Goal: Transaction & Acquisition: Purchase product/service

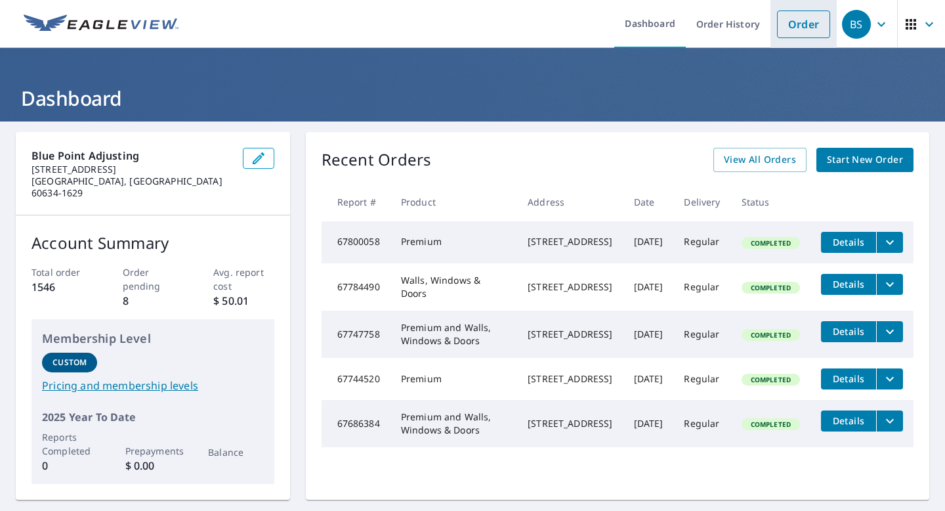
click at [806, 26] on link "Order" at bounding box center [803, 25] width 53 height 28
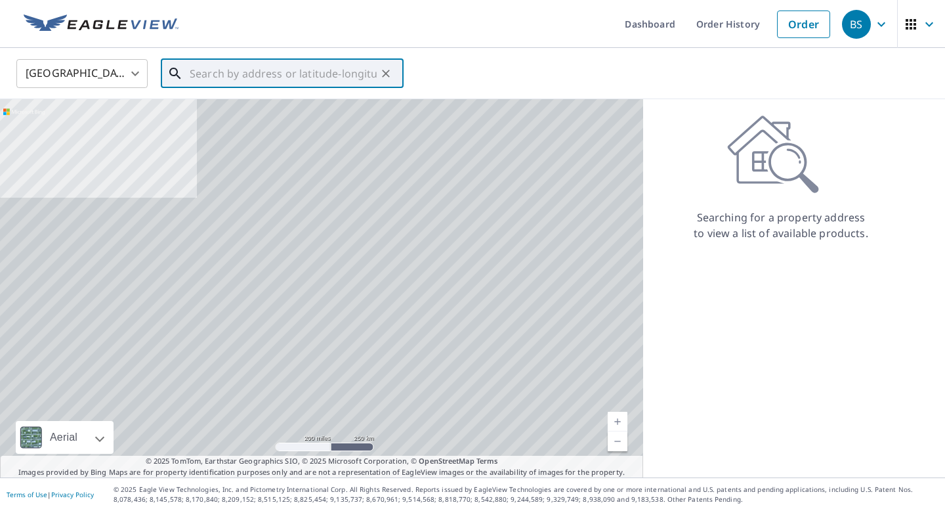
click at [303, 79] on input "text" at bounding box center [283, 73] width 187 height 37
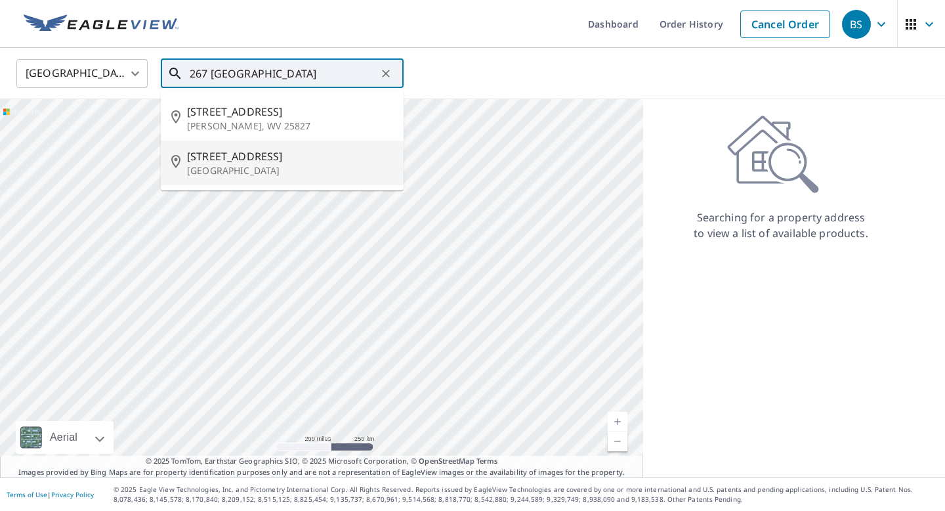
click at [263, 162] on span "[STREET_ADDRESS]" at bounding box center [290, 156] width 206 height 16
type input "[STREET_ADDRESS]"
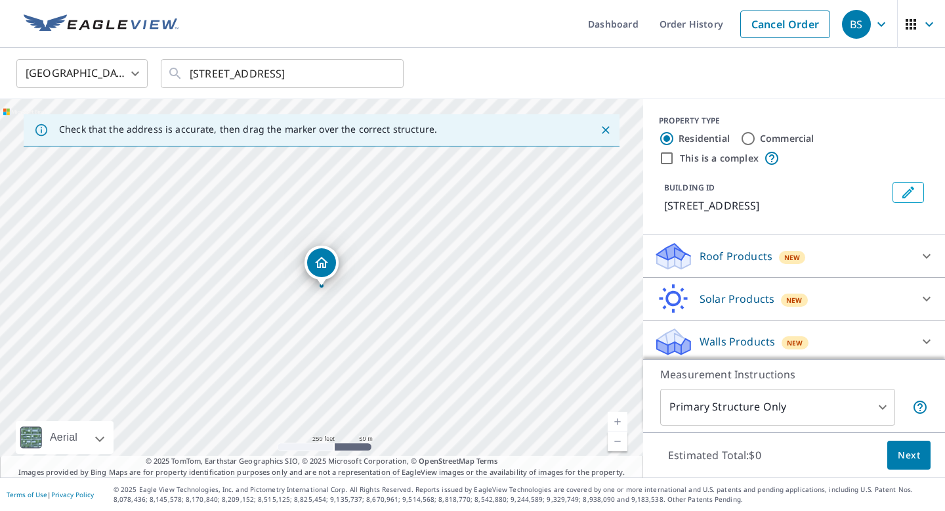
click at [739, 254] on p "Roof Products" at bounding box center [736, 256] width 73 height 16
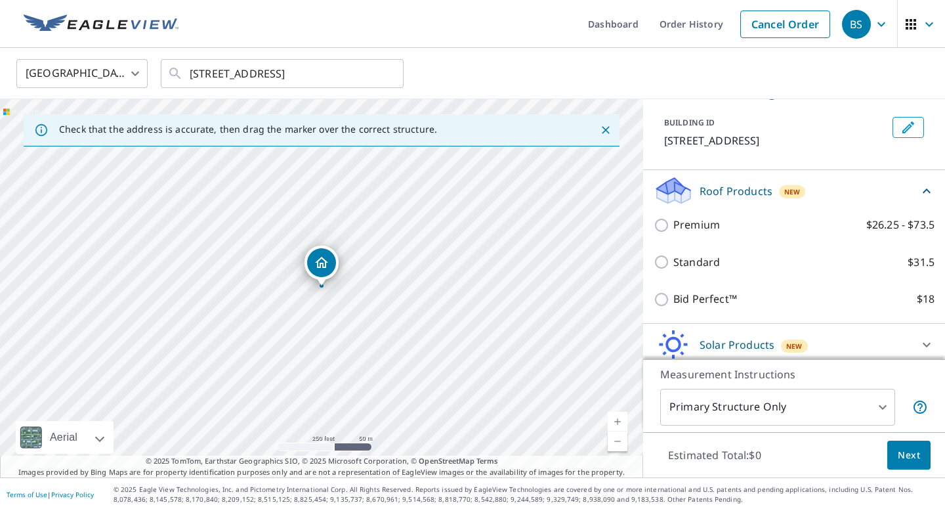
scroll to position [67, 0]
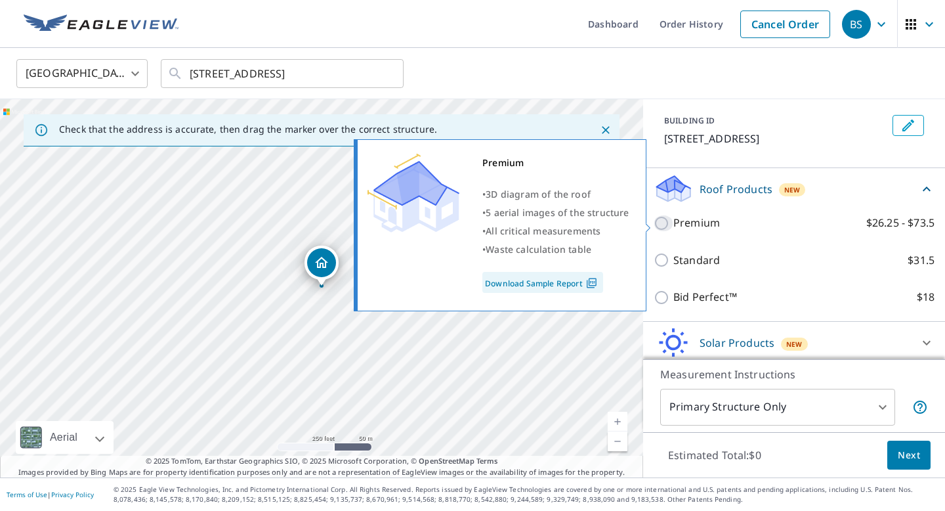
click at [666, 226] on input "Premium $26.25 - $73.5" at bounding box center [664, 223] width 20 height 16
checkbox input "true"
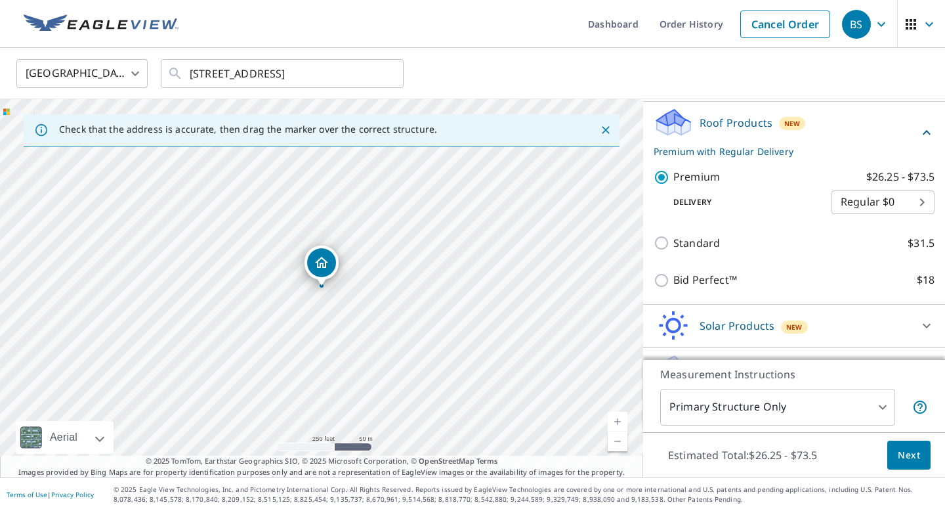
scroll to position [165, 0]
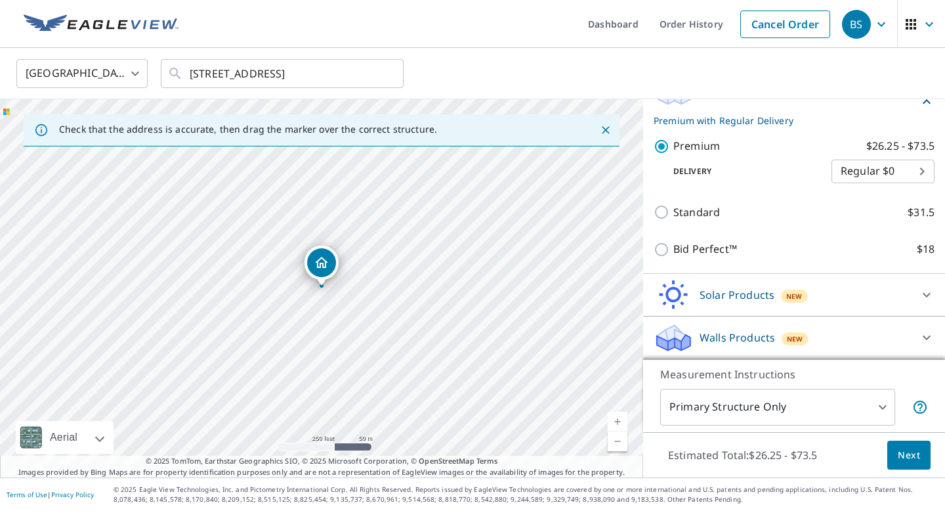
click at [911, 450] on span "Next" at bounding box center [909, 455] width 22 height 16
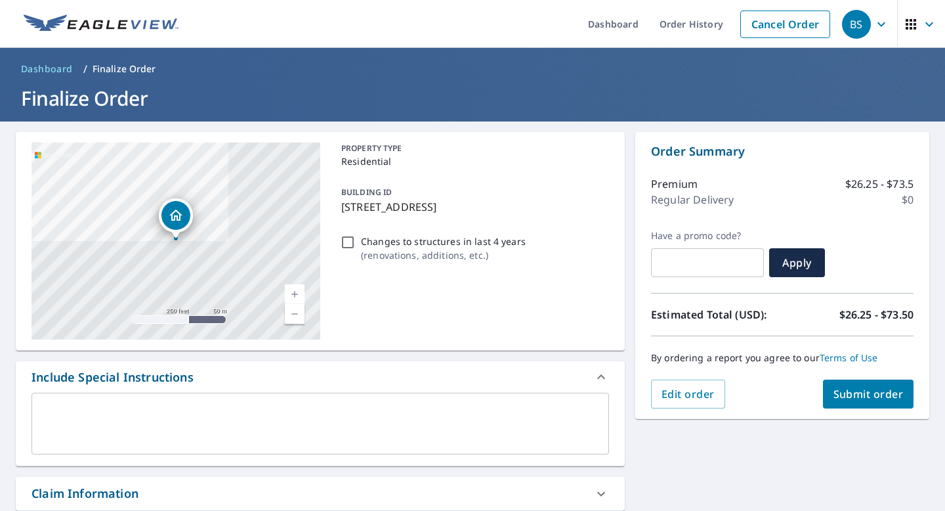
click at [293, 291] on link "Current Level 17, Zoom In" at bounding box center [295, 294] width 20 height 20
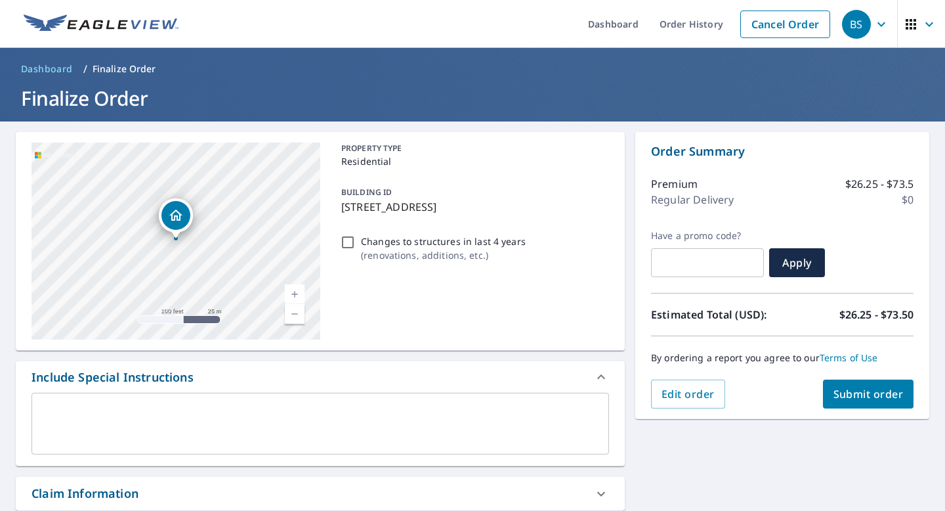
click at [293, 291] on link "Current Level 18, Zoom In" at bounding box center [295, 294] width 20 height 20
click at [859, 393] on span "Submit order" at bounding box center [869, 394] width 70 height 14
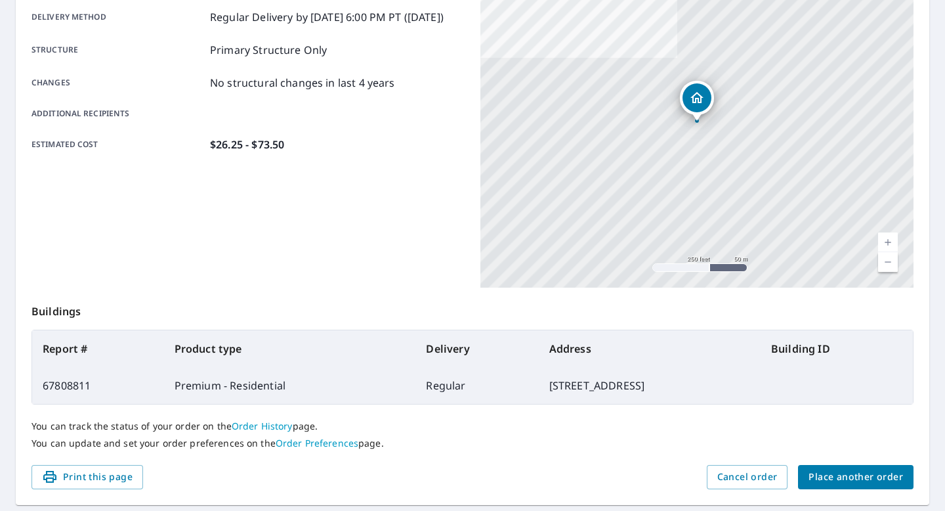
scroll to position [261, 0]
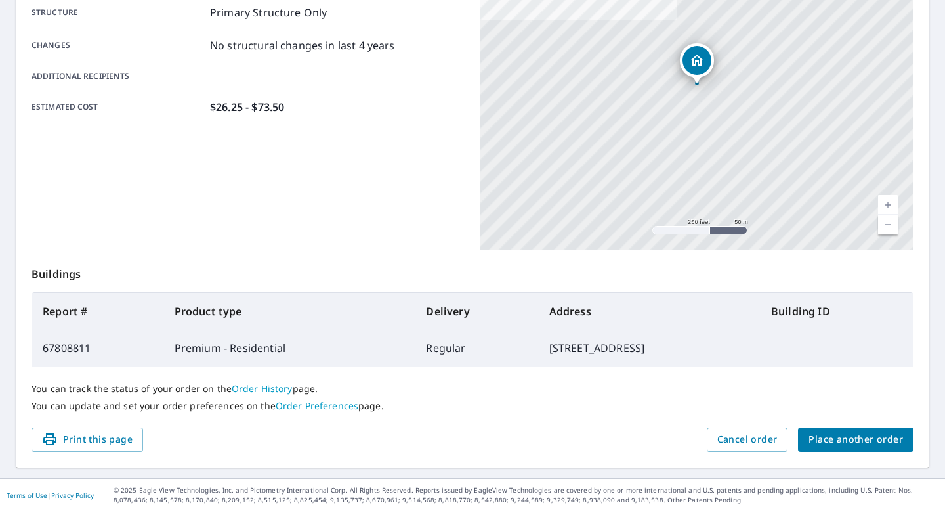
click at [863, 435] on span "Place another order" at bounding box center [856, 439] width 95 height 16
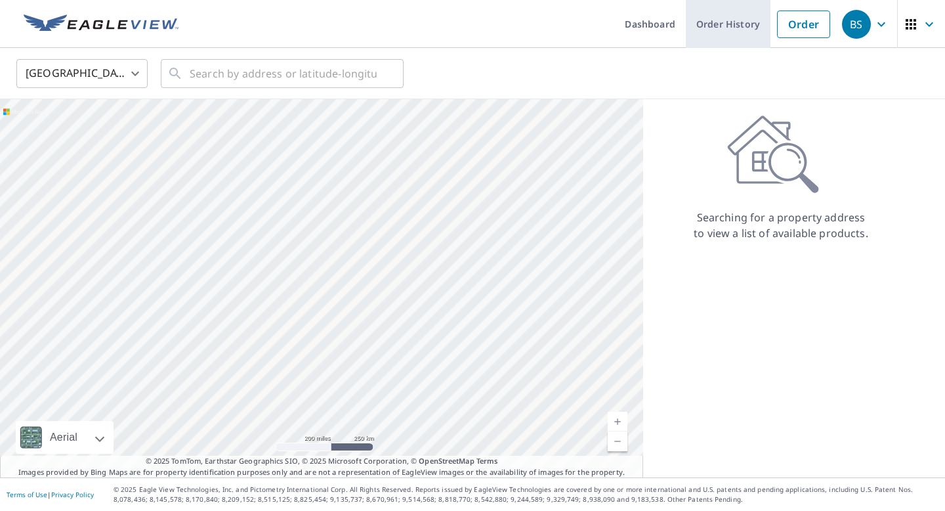
click at [747, 21] on link "Order History" at bounding box center [728, 24] width 85 height 48
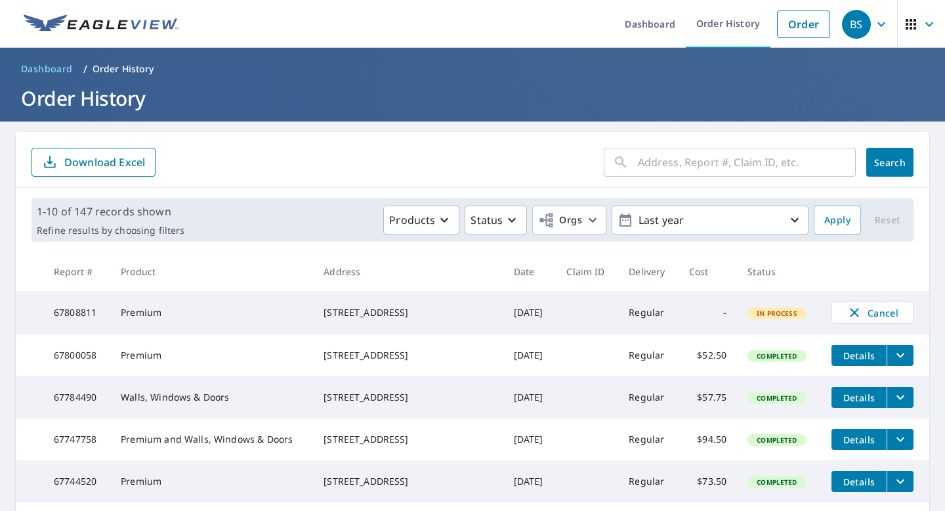
scroll to position [1, 0]
